Goal: Information Seeking & Learning: Learn about a topic

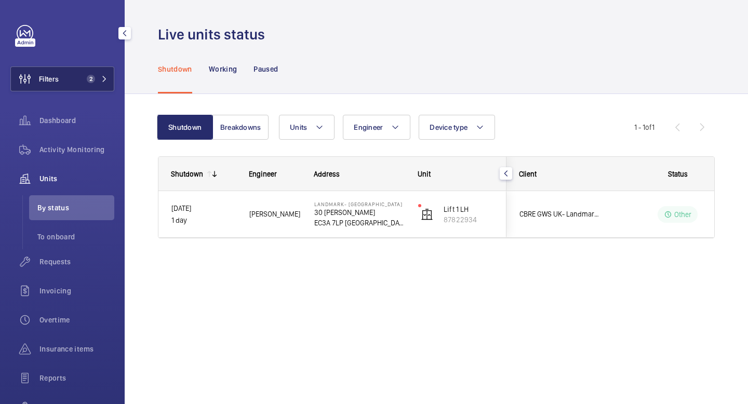
click at [102, 76] on mat-icon at bounding box center [104, 79] width 6 height 6
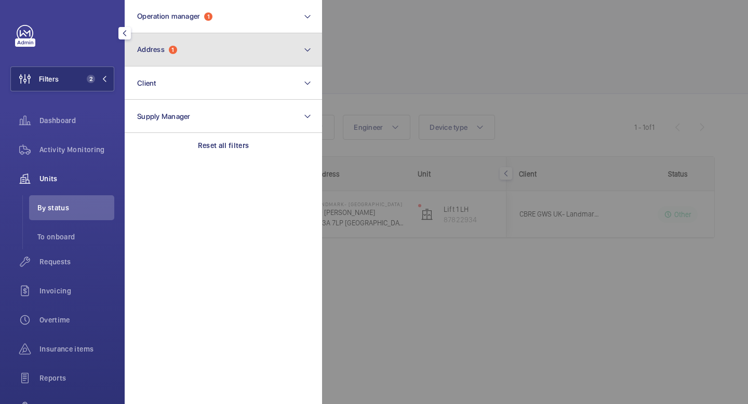
click at [297, 50] on button "Address 1" at bounding box center [223, 49] width 197 height 33
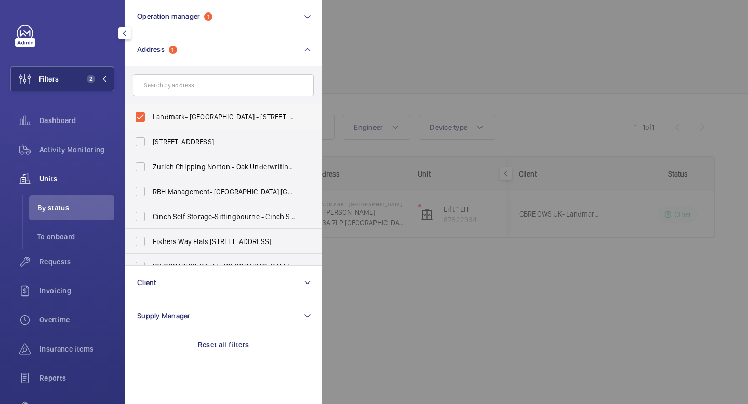
click at [179, 116] on span "Landmark- Irongate House - 30 Dukes Pl, LONDON EC3A 7LP" at bounding box center [224, 117] width 143 height 10
click at [151, 116] on input "Landmark- Irongate House - 30 Dukes Pl, LONDON EC3A 7LP" at bounding box center [140, 117] width 21 height 21
checkbox input "false"
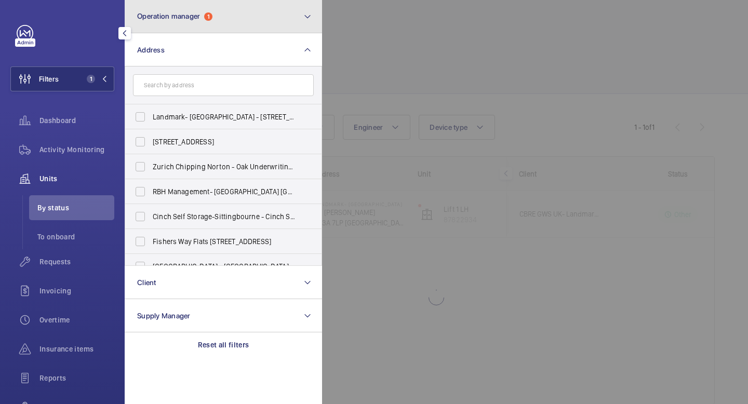
click at [297, 13] on button "Operation manager 1" at bounding box center [223, 16] width 197 height 33
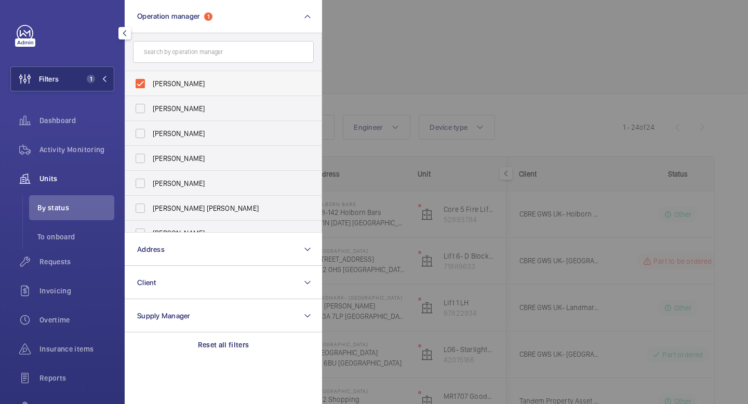
click at [143, 85] on label "John Smith" at bounding box center [215, 83] width 181 height 25
click at [143, 85] on input "John Smith" at bounding box center [140, 83] width 21 height 21
checkbox input "false"
click at [144, 105] on label "Abby Archer" at bounding box center [215, 108] width 181 height 25
click at [144, 105] on input "Abby Archer" at bounding box center [140, 108] width 21 height 21
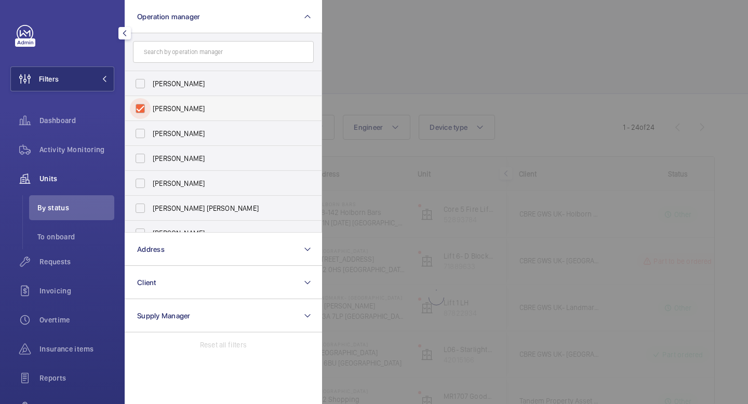
checkbox input "true"
click at [105, 82] on mat-icon at bounding box center [104, 79] width 6 height 6
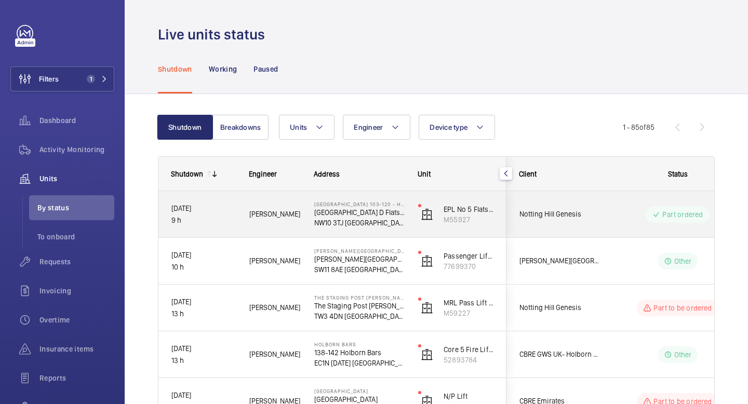
click at [367, 226] on p "NW10 3TJ [GEOGRAPHIC_DATA]" at bounding box center [359, 223] width 90 height 10
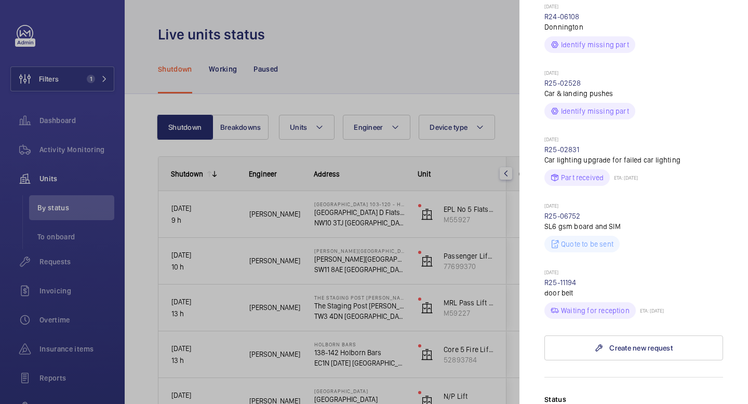
scroll to position [375, 0]
click at [367, 50] on div at bounding box center [374, 202] width 748 height 404
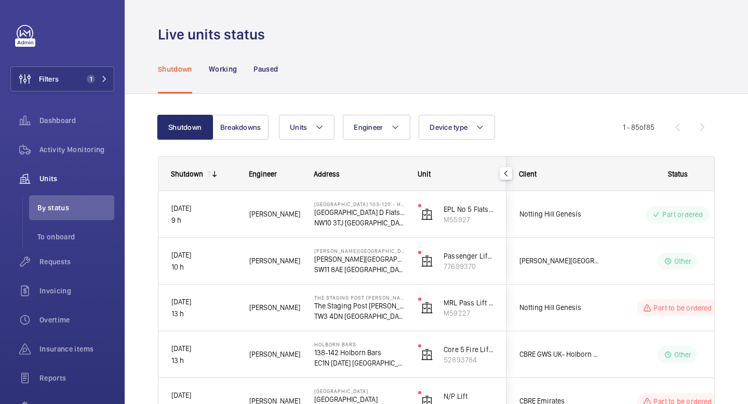
scroll to position [0, 0]
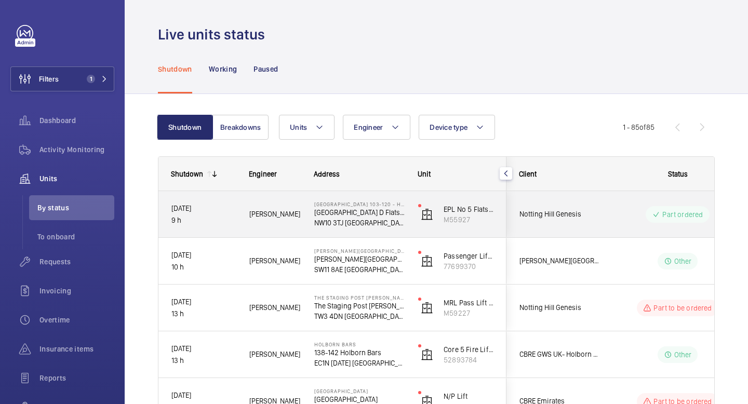
click at [367, 228] on div "Part ordered" at bounding box center [672, 214] width 142 height 37
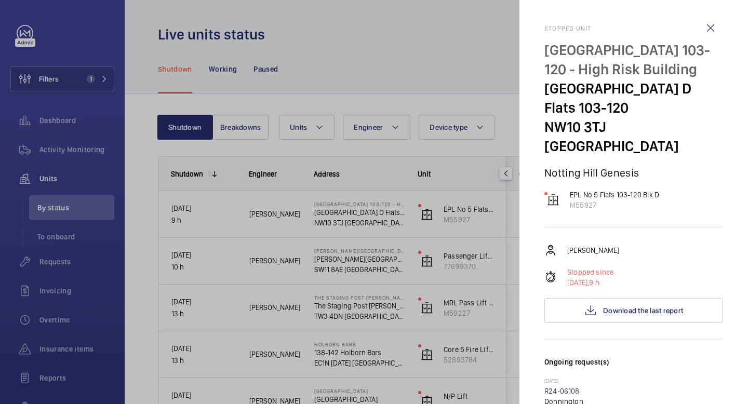
click at [367, 56] on div at bounding box center [374, 202] width 748 height 404
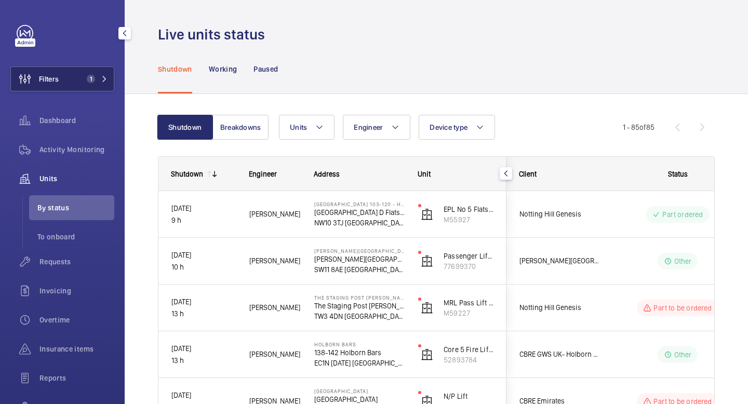
click at [56, 75] on span "Filters" at bounding box center [49, 79] width 20 height 10
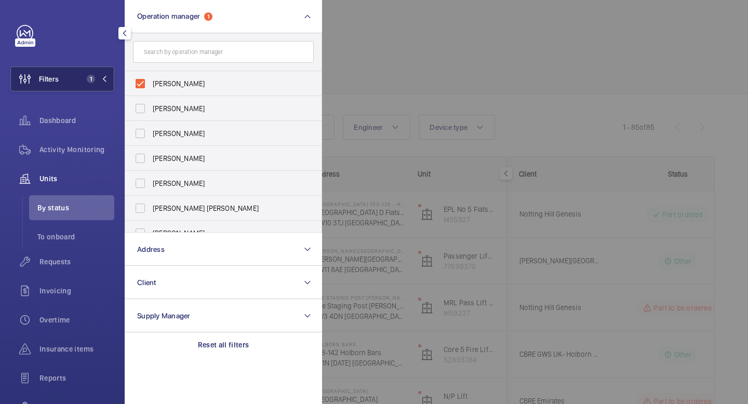
click at [56, 75] on span "Filters" at bounding box center [49, 79] width 20 height 10
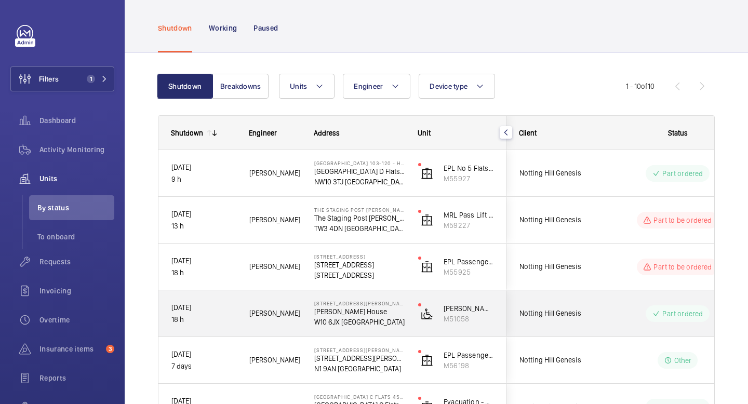
scroll to position [42, 0]
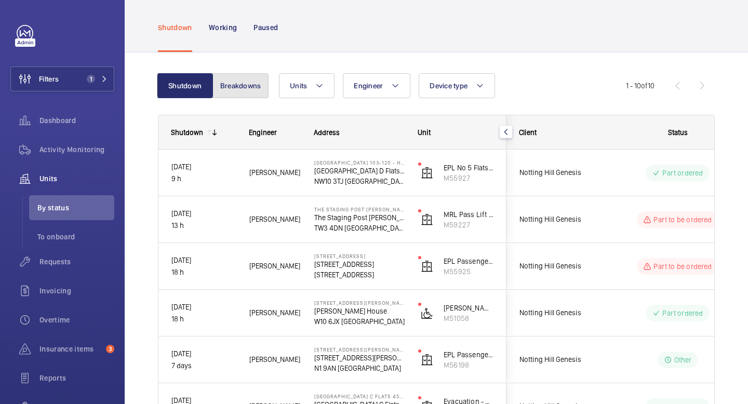
click at [254, 92] on button "Breakdowns" at bounding box center [241, 85] width 56 height 25
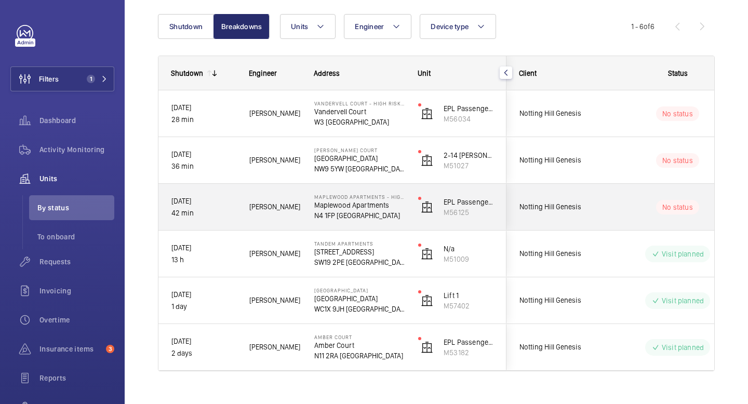
scroll to position [118, 0]
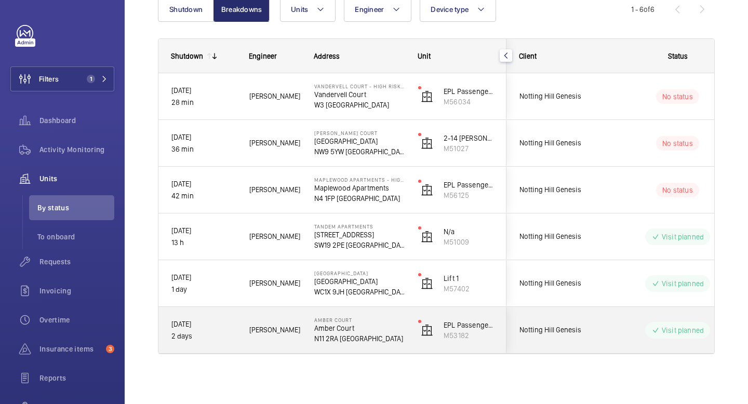
click at [679, 334] on p "Visit planned" at bounding box center [683, 330] width 42 height 10
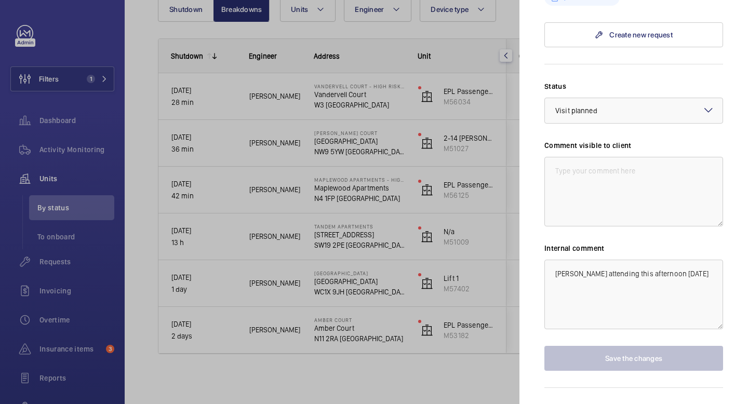
scroll to position [442, 0]
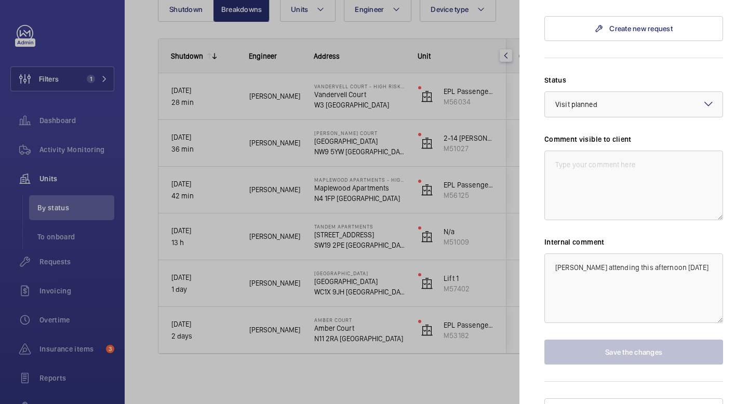
click at [376, 337] on div at bounding box center [374, 202] width 748 height 404
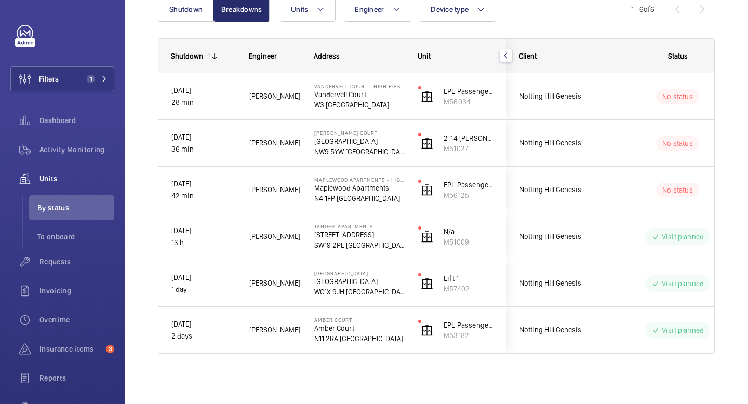
scroll to position [0, 0]
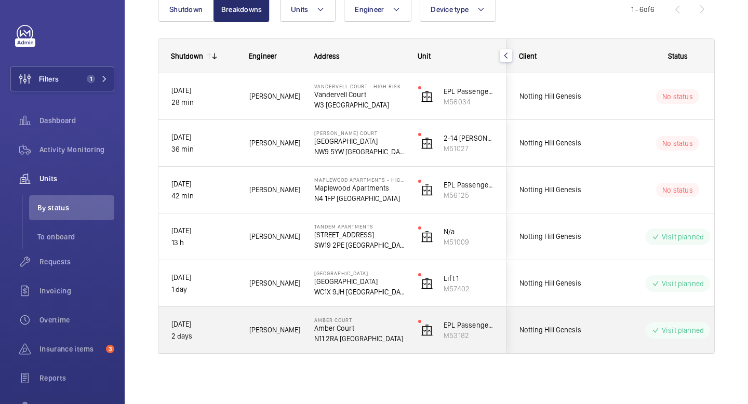
click at [576, 327] on span "Notting Hill Genesis" at bounding box center [560, 330] width 80 height 12
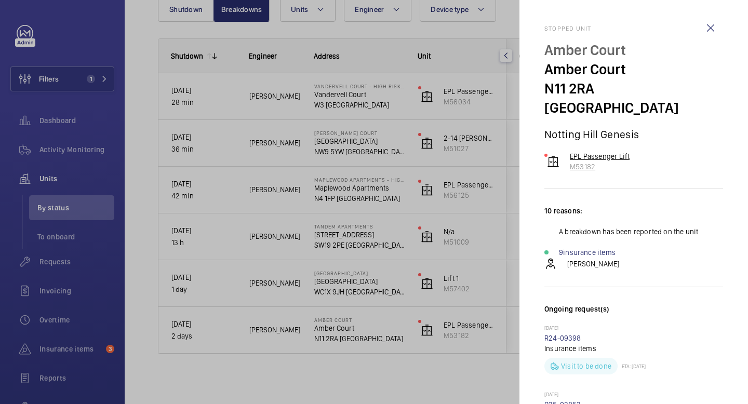
click at [604, 151] on p "EPL Passenger Lift" at bounding box center [600, 156] width 60 height 10
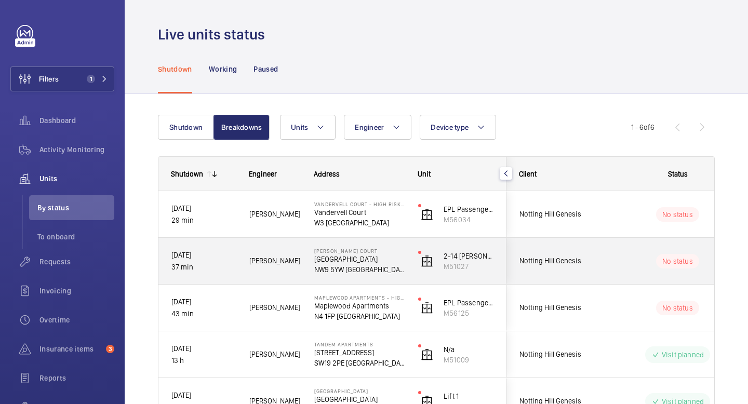
scroll to position [118, 0]
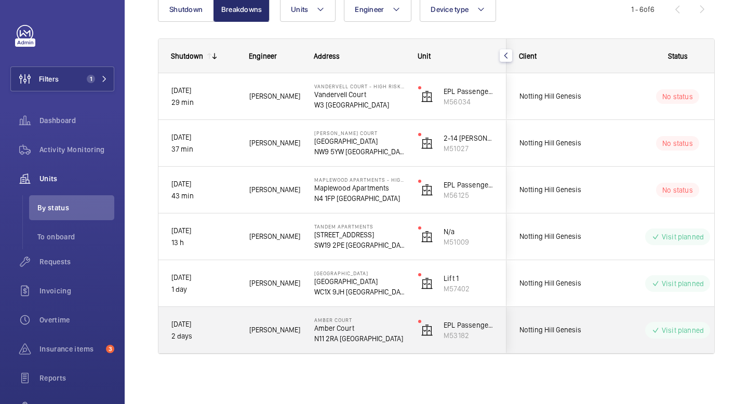
click at [670, 324] on div "Visit planned" at bounding box center [677, 330] width 65 height 17
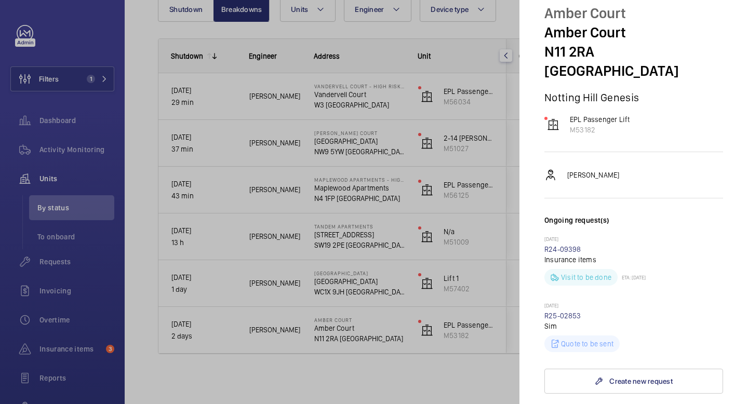
scroll to position [32, 0]
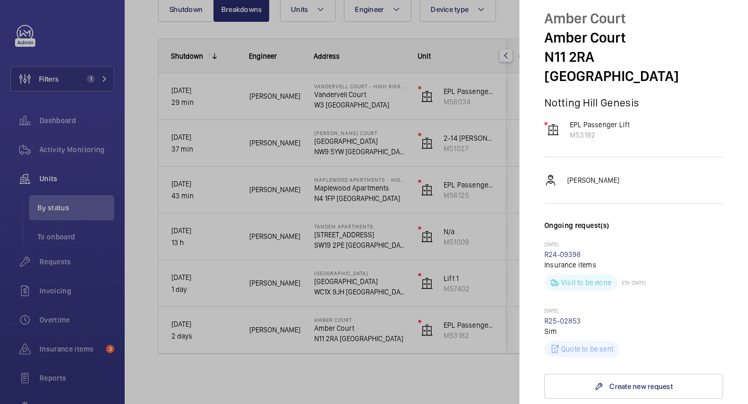
click at [191, 14] on div at bounding box center [374, 202] width 748 height 404
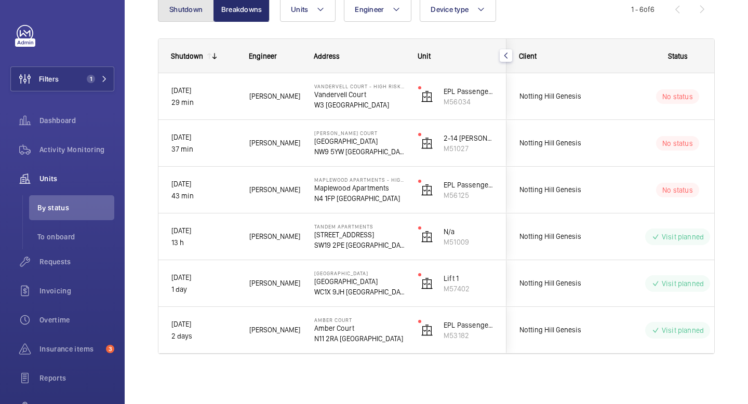
click at [191, 14] on button "Shutdown" at bounding box center [186, 9] width 56 height 25
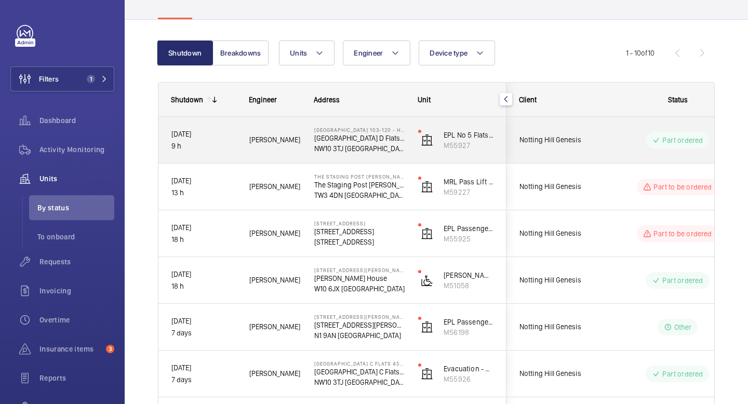
scroll to position [75, 0]
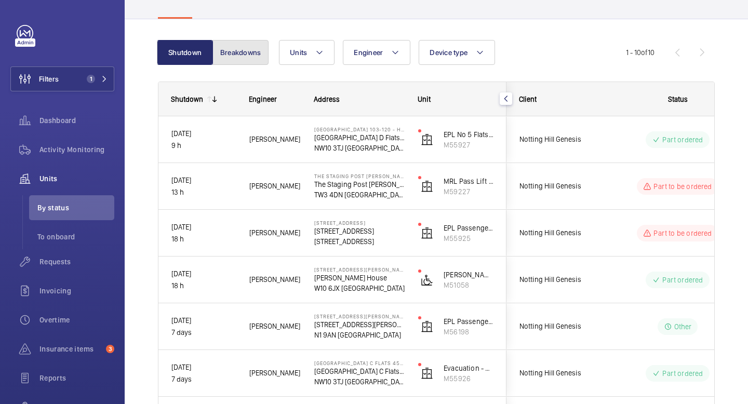
click at [241, 55] on button "Breakdowns" at bounding box center [241, 52] width 56 height 25
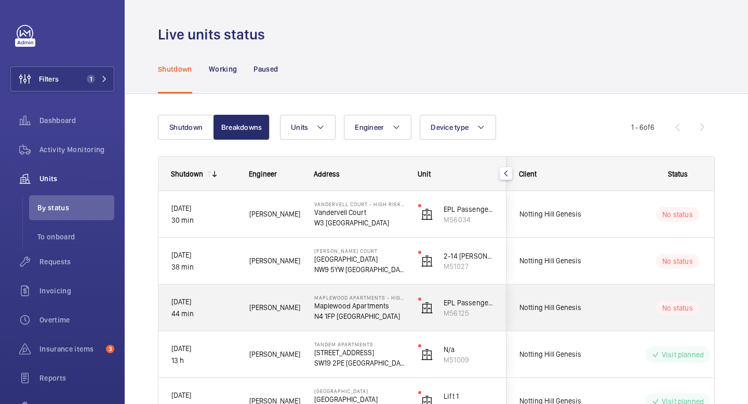
scroll to position [118, 0]
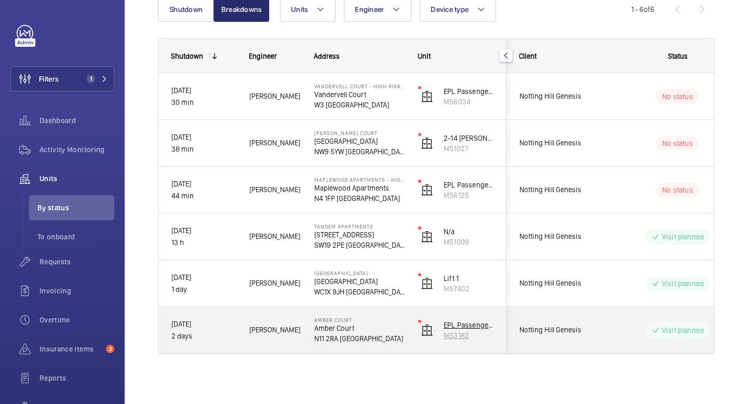
click at [428, 333] on img at bounding box center [427, 330] width 12 height 12
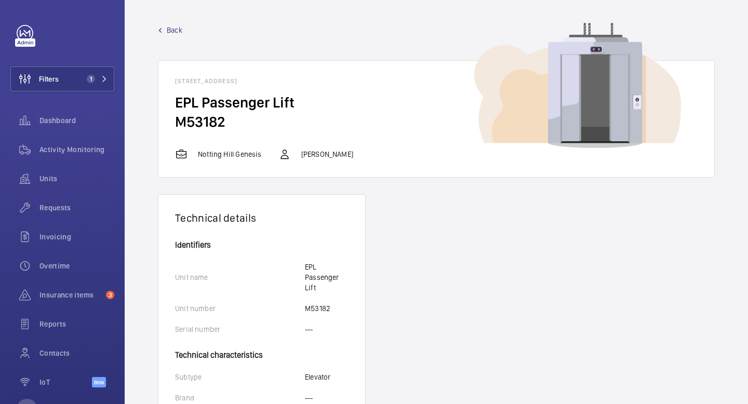
click at [167, 26] on span "Back" at bounding box center [175, 30] width 16 height 10
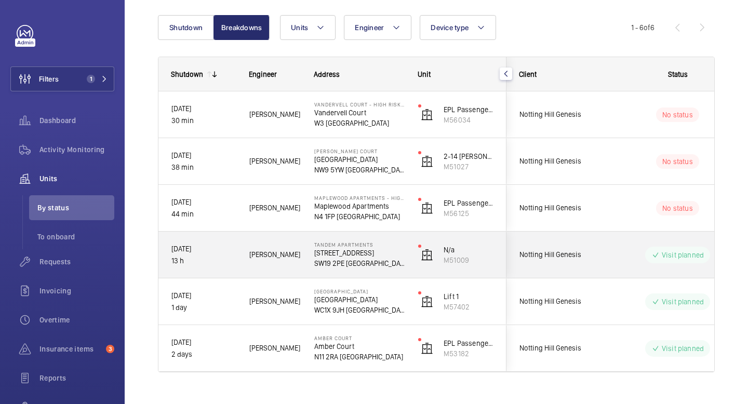
scroll to position [118, 0]
